Goal: Transaction & Acquisition: Purchase product/service

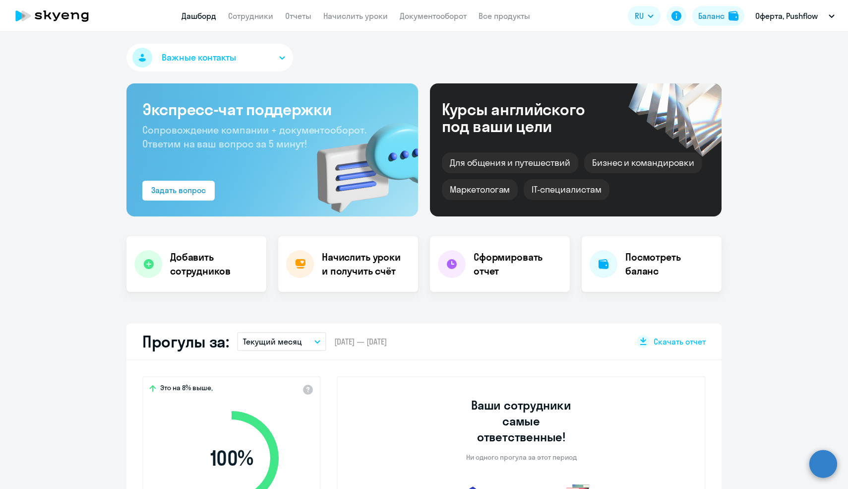
select select "30"
click at [483, 268] on h4 "Сформировать отчет" at bounding box center [518, 264] width 88 height 28
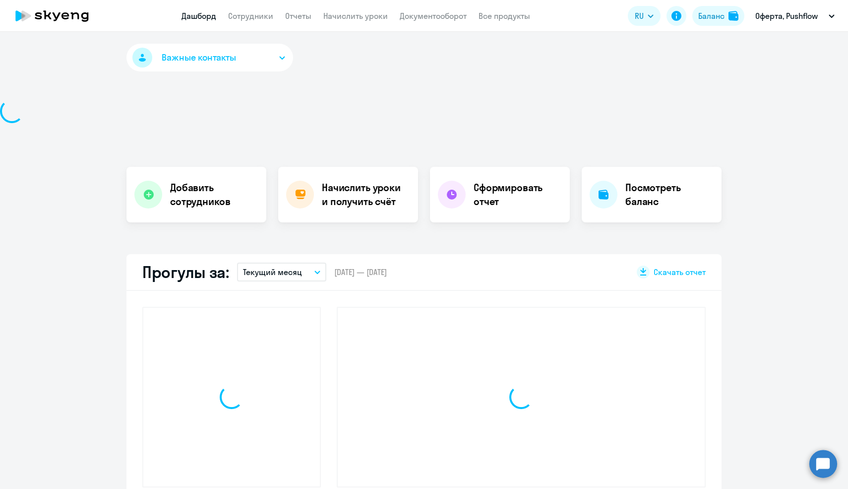
select select "30"
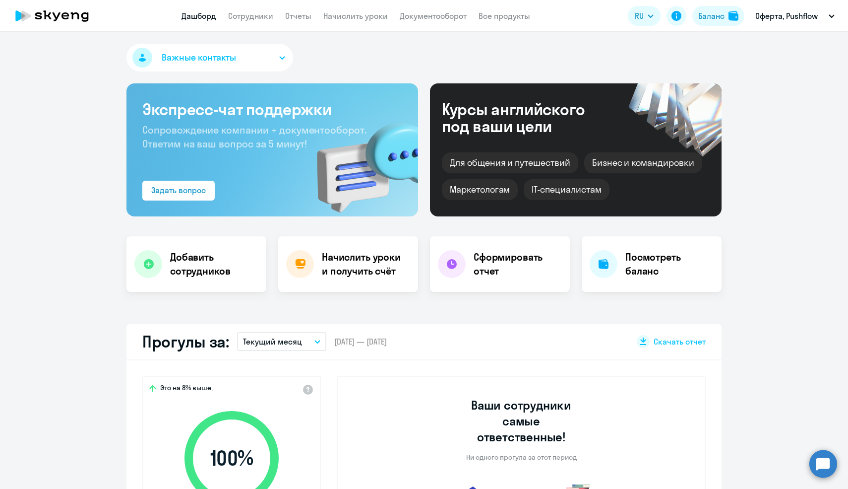
click at [269, 58] on button "Важные контакты" at bounding box center [209, 58] width 167 height 28
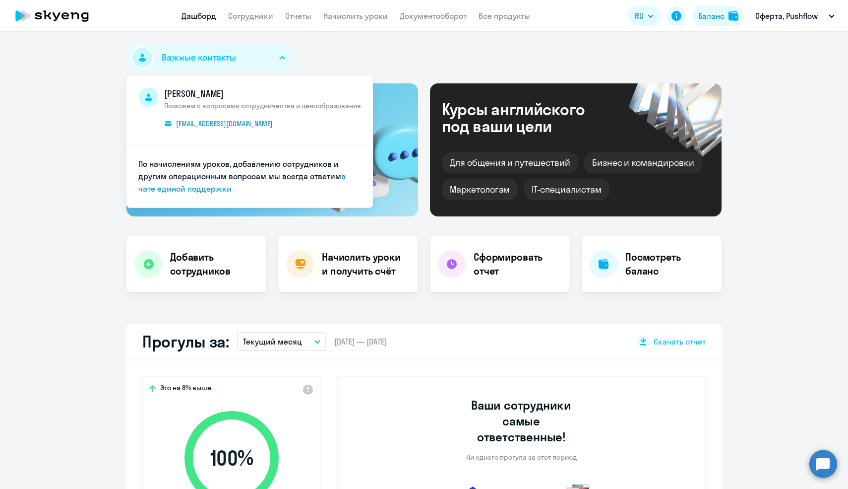
click at [344, 51] on div "Важные контакты [PERSON_NAME] Поможем с вопросами сотрудничества и ценообразова…" at bounding box center [423, 60] width 595 height 32
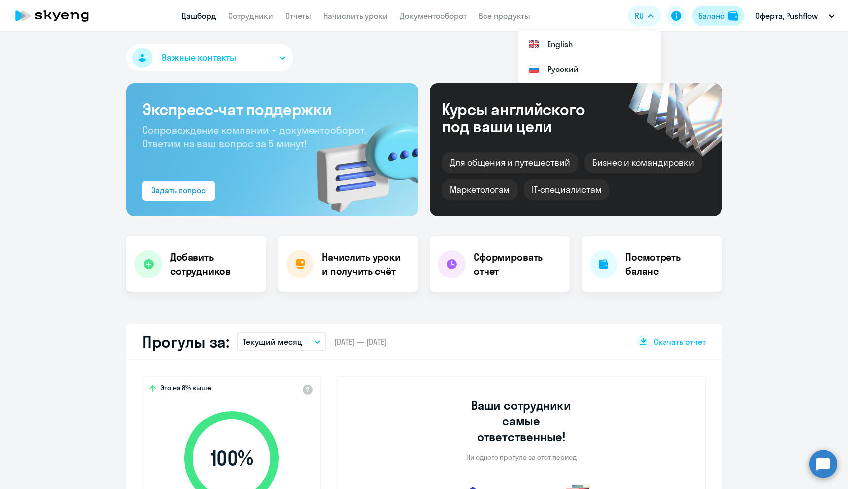
click at [730, 19] on img at bounding box center [734, 16] width 10 height 10
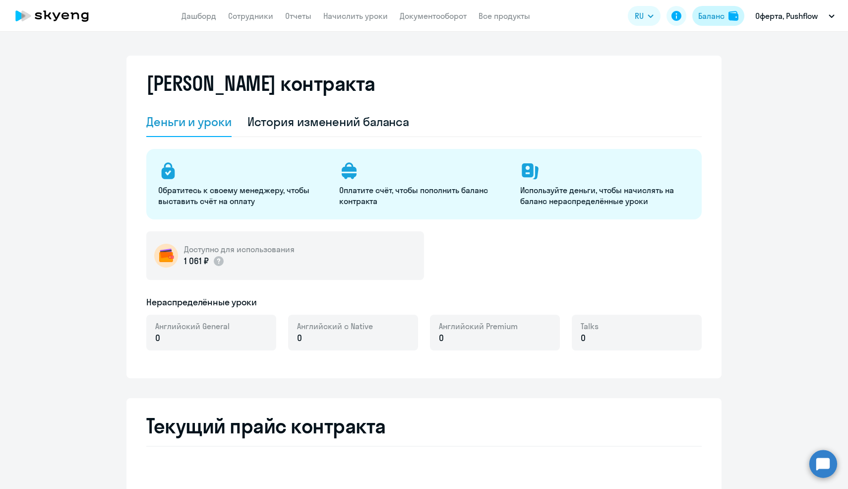
select select "english_adult_not_native_speaker"
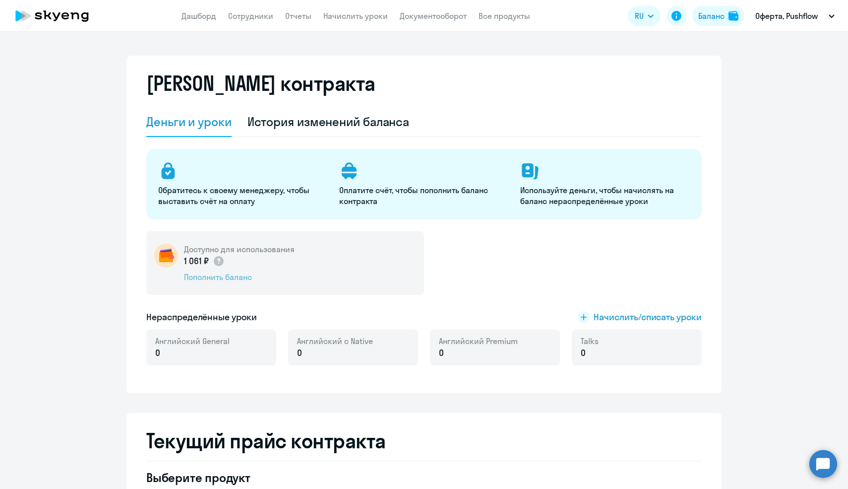
click at [214, 277] on div "Пополнить баланс" at bounding box center [239, 276] width 111 height 11
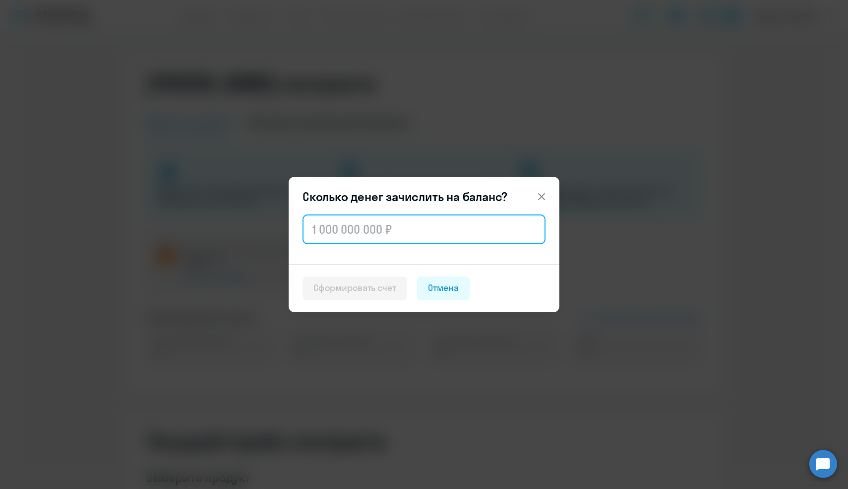
click at [343, 232] on input "text" at bounding box center [424, 229] width 243 height 30
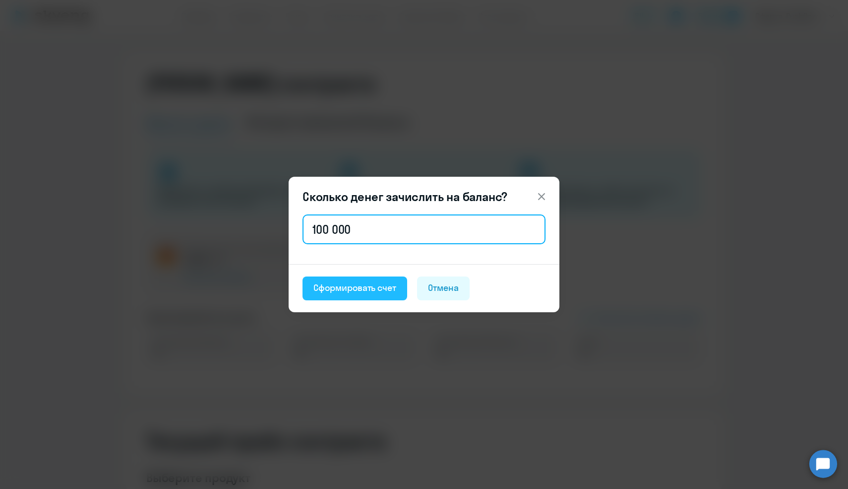
type input "100 000"
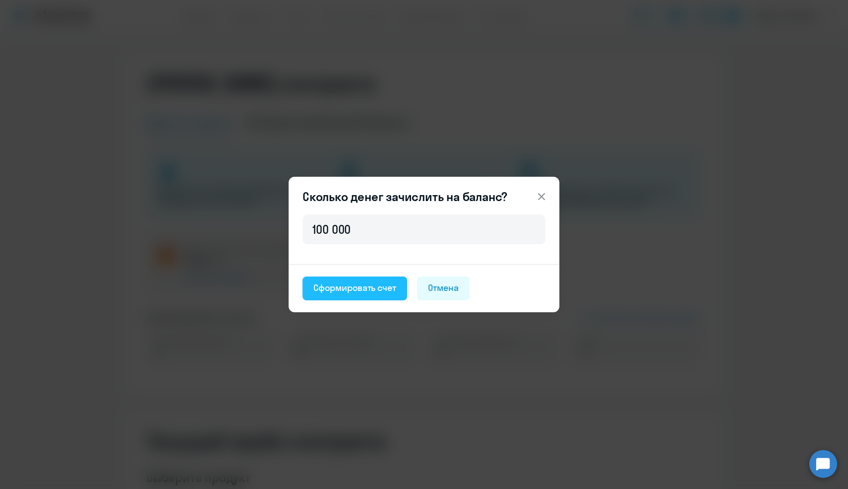
click at [363, 289] on div "Сформировать счет" at bounding box center [355, 287] width 83 height 13
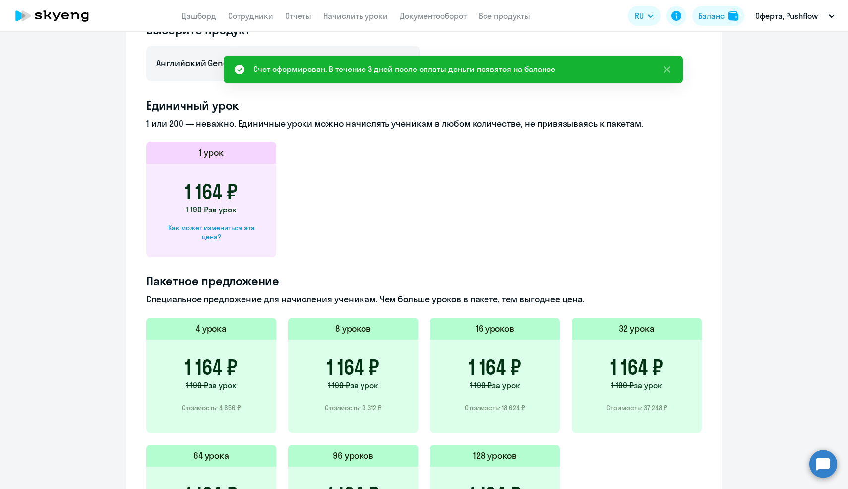
scroll to position [580, 0]
